Goal: Task Accomplishment & Management: Use online tool/utility

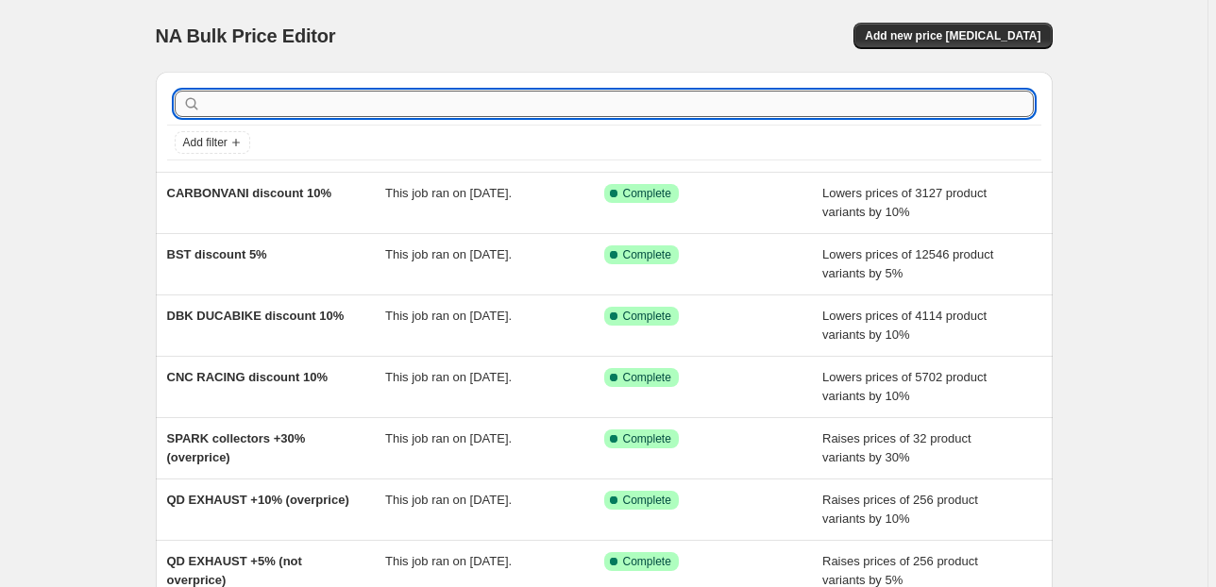
click at [714, 96] on input "text" at bounding box center [619, 104] width 829 height 26
type input "hp"
